Goal: Task Accomplishment & Management: Manage account settings

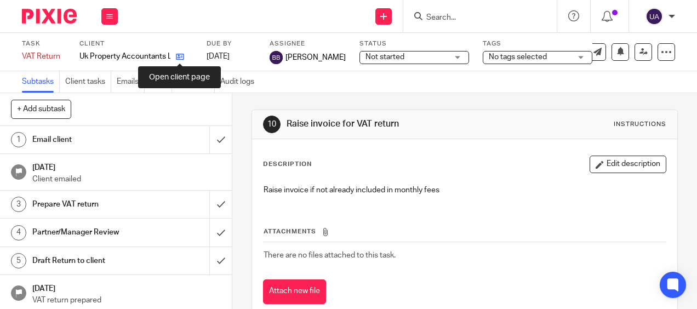
click at [181, 57] on icon at bounding box center [180, 57] width 8 height 8
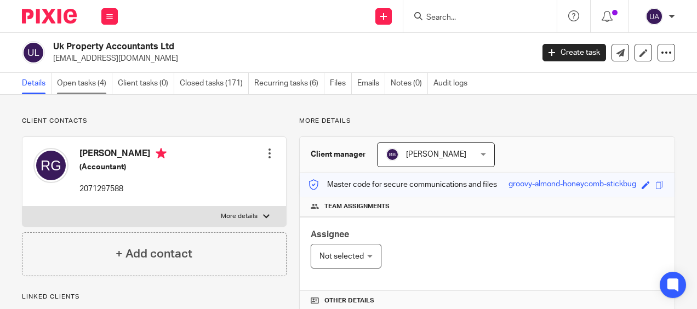
click at [104, 90] on link "Open tasks (4)" at bounding box center [84, 83] width 55 height 21
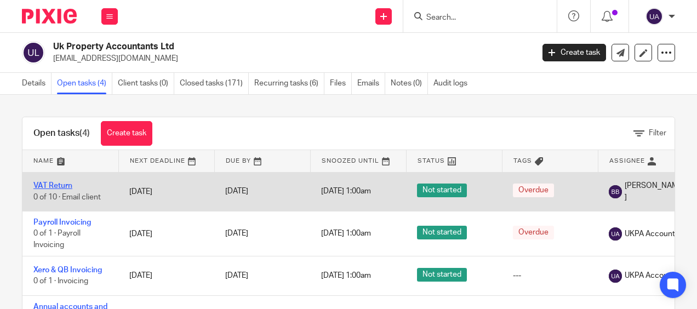
click at [55, 183] on link "VAT Return" at bounding box center [52, 186] width 39 height 8
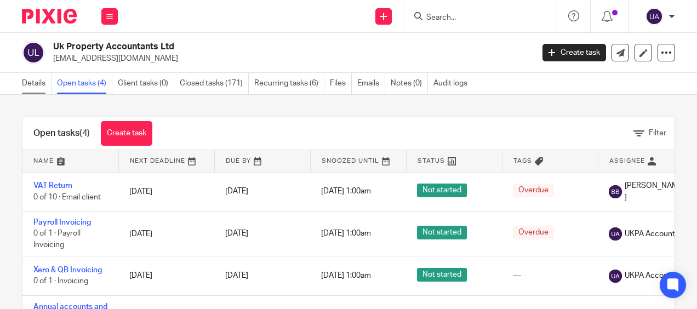
click at [43, 82] on link "Details" at bounding box center [37, 83] width 30 height 21
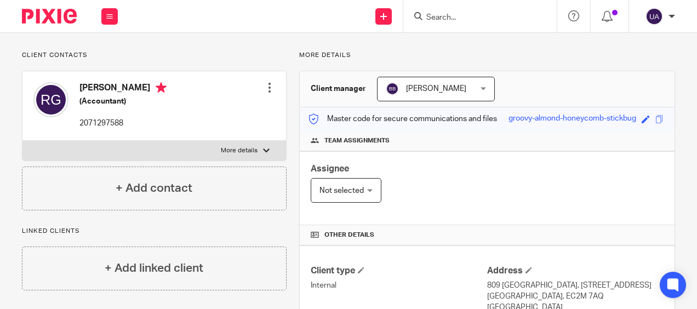
scroll to position [66, 0]
click at [441, 88] on span "[PERSON_NAME]" at bounding box center [436, 89] width 60 height 8
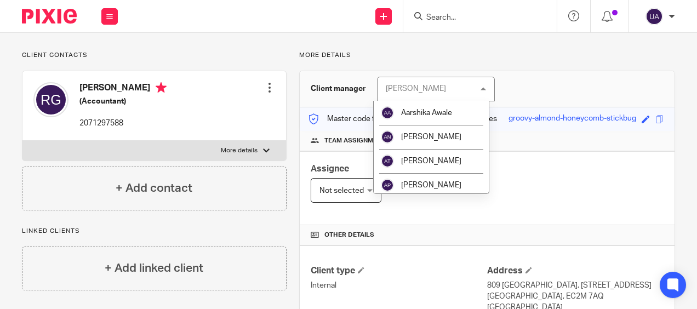
scroll to position [0, 0]
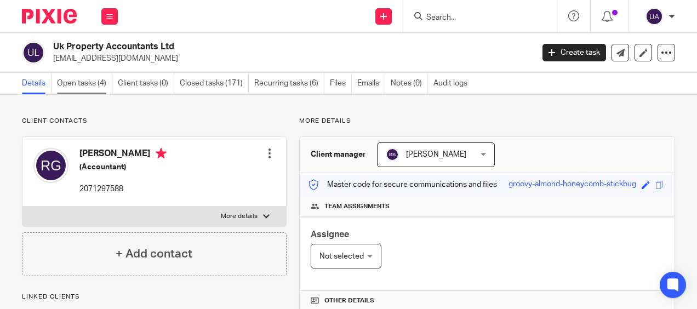
click at [81, 76] on link "Open tasks (4)" at bounding box center [84, 83] width 55 height 21
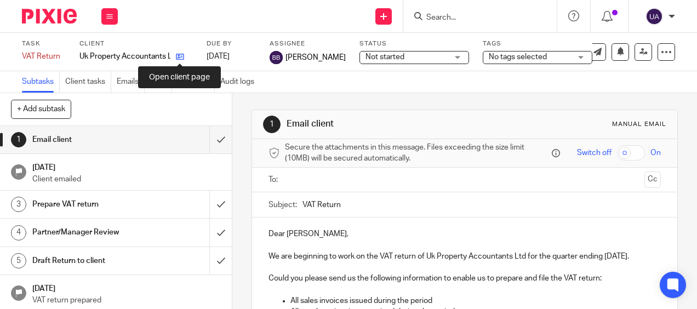
click at [178, 56] on icon at bounding box center [180, 57] width 8 height 8
click at [180, 59] on icon at bounding box center [180, 57] width 8 height 8
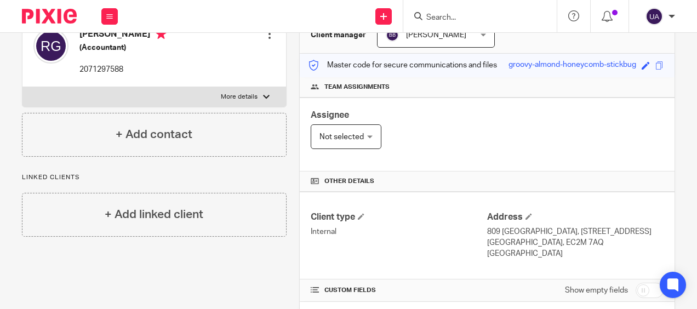
scroll to position [117, 0]
